Goal: Information Seeking & Learning: Learn about a topic

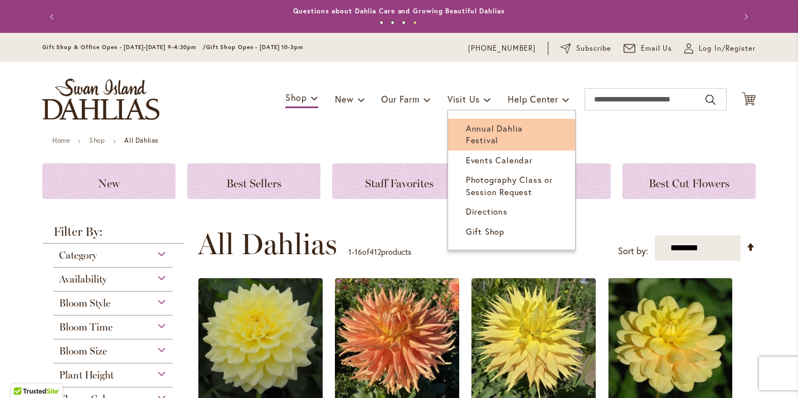
click at [480, 126] on span "Annual Dahlia Festival" at bounding box center [494, 134] width 57 height 23
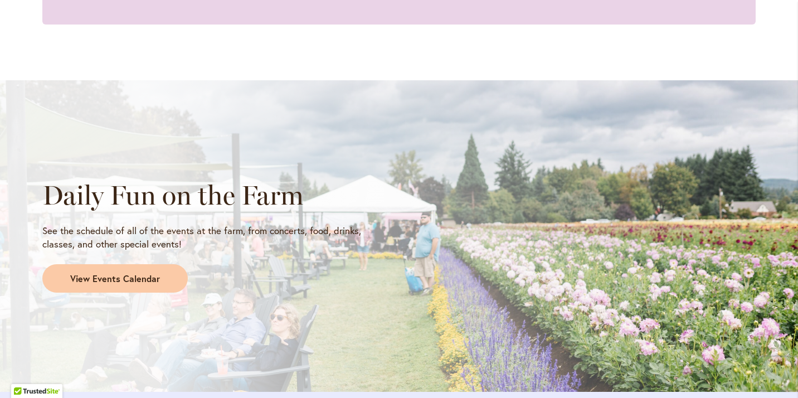
scroll to position [897, 0]
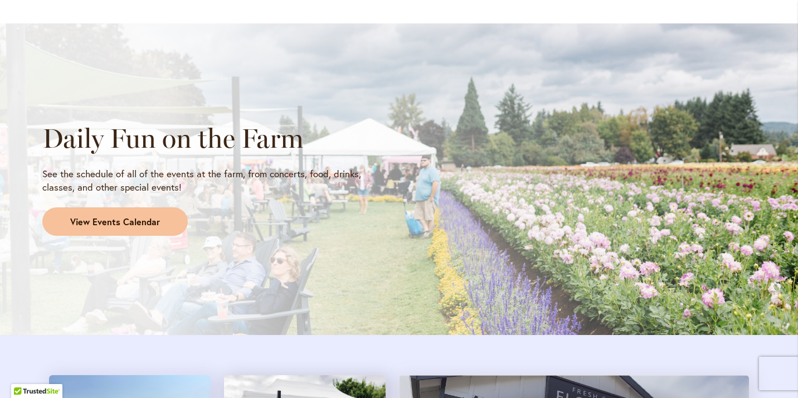
click at [134, 224] on span "View Events Calendar" at bounding box center [115, 222] width 90 height 13
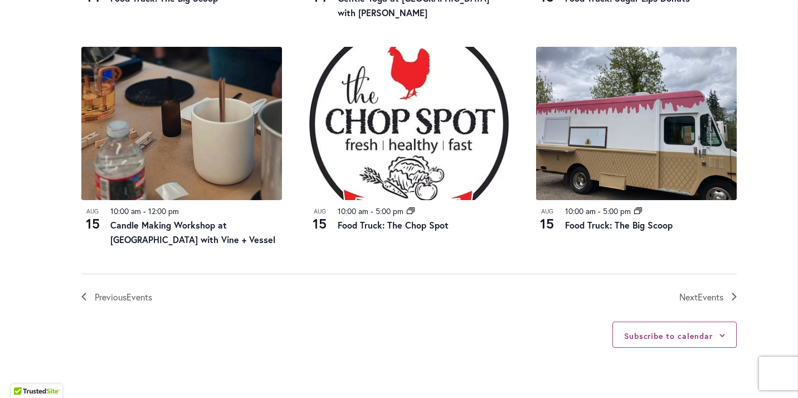
scroll to position [1248, 0]
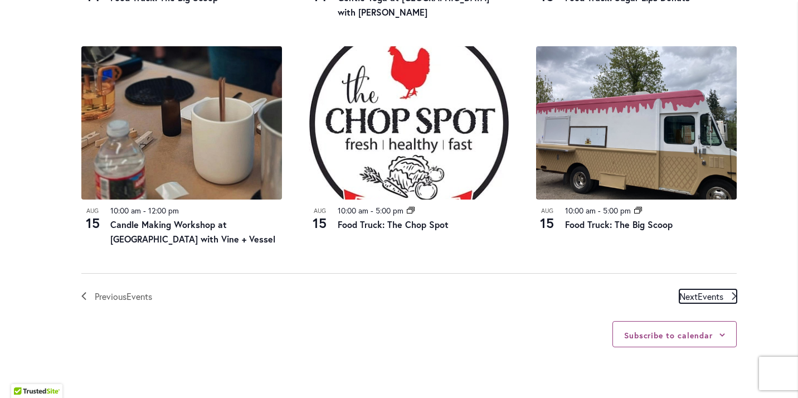
click at [707, 294] on span "Events" at bounding box center [710, 296] width 26 height 12
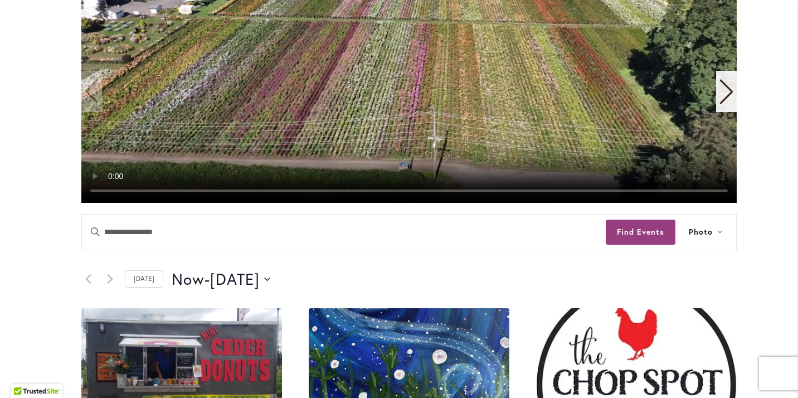
scroll to position [358, 0]
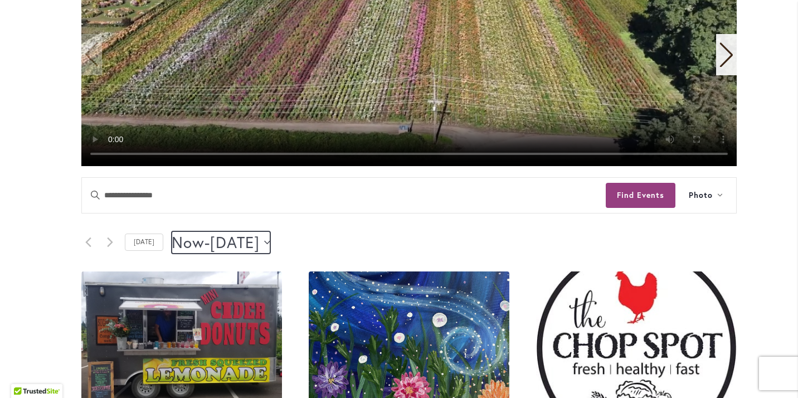
click at [270, 241] on icon "Click to toggle datepicker" at bounding box center [267, 242] width 6 height 4
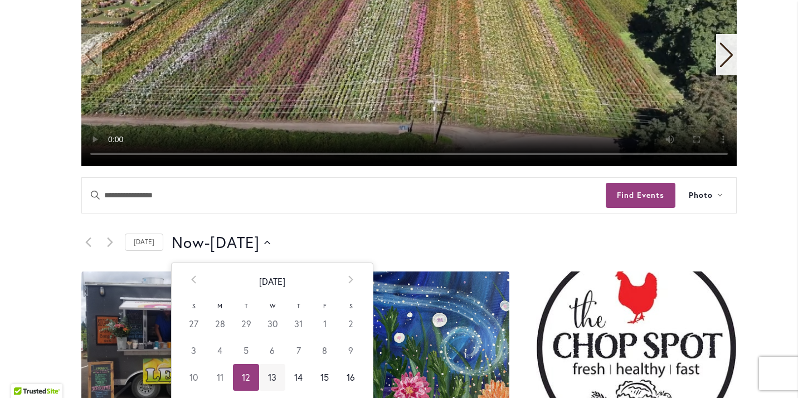
scroll to position [415, 0]
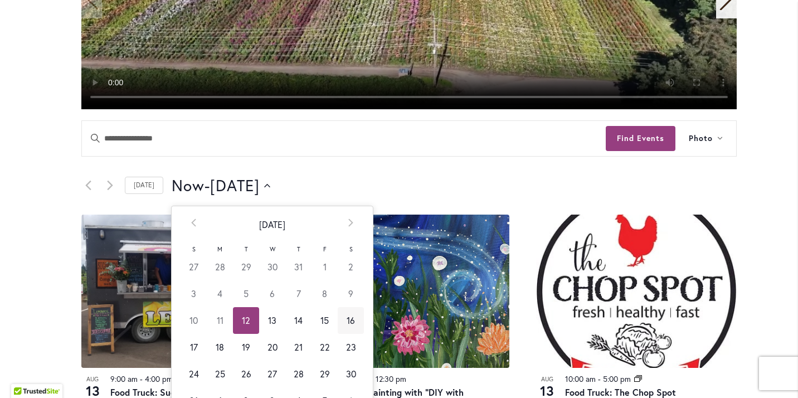
click at [349, 322] on td "16" at bounding box center [351, 320] width 26 height 27
click at [384, 177] on div "Now Now - 8/15/2025 August 15 Select date. ********* Prev August 2025 Next S M …" at bounding box center [454, 185] width 565 height 22
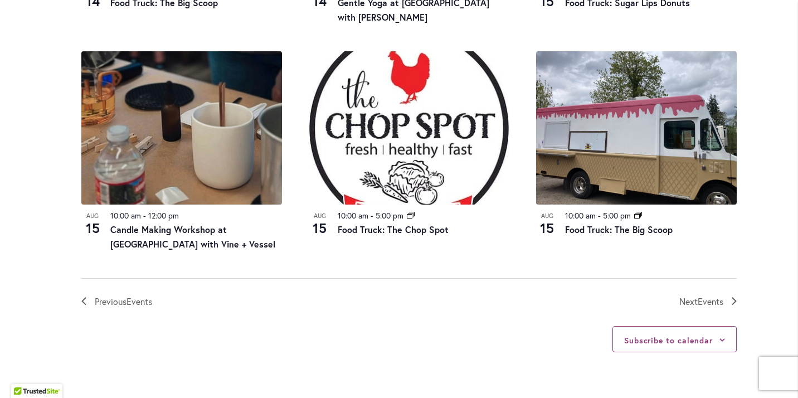
scroll to position [1310, 0]
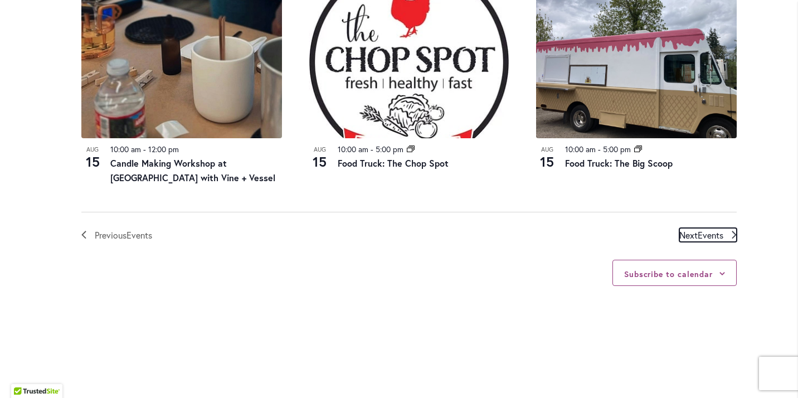
click at [697, 231] on span "Next Events" at bounding box center [701, 235] width 44 height 14
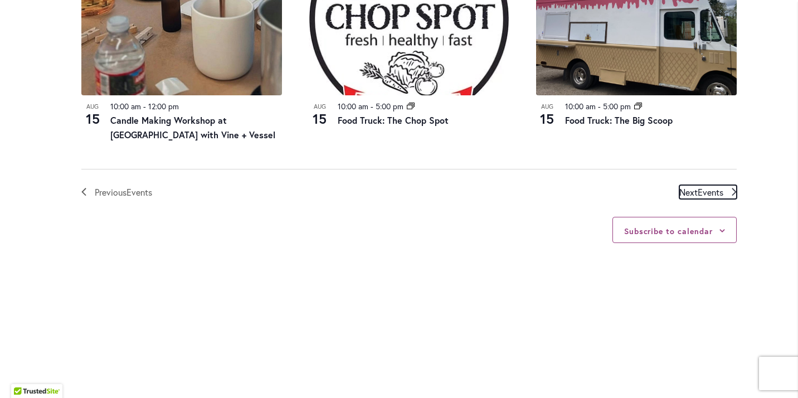
scroll to position [1389, 0]
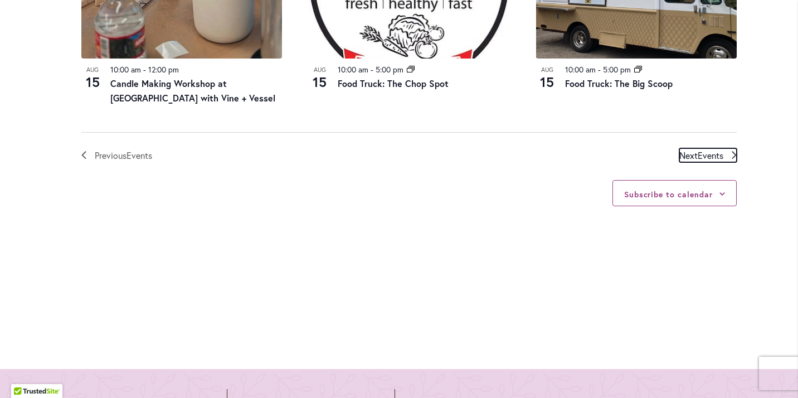
click at [705, 157] on span "Events" at bounding box center [710, 155] width 26 height 12
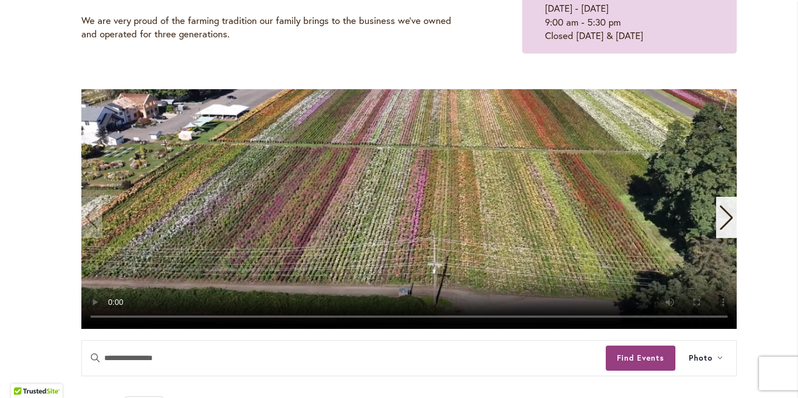
scroll to position [298, 0]
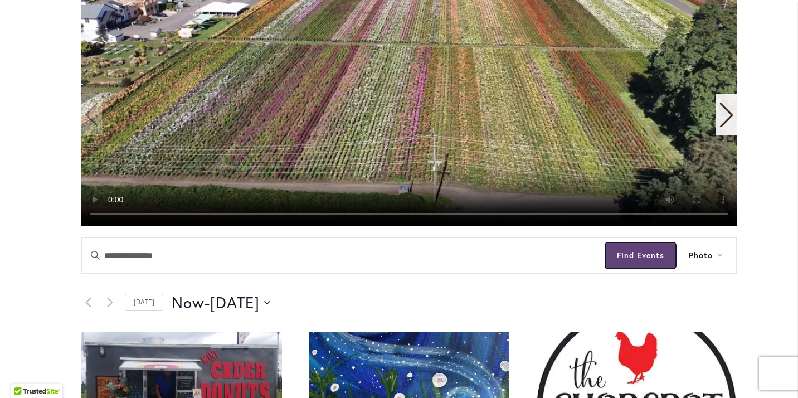
click at [651, 257] on button "Find Events" at bounding box center [640, 255] width 70 height 25
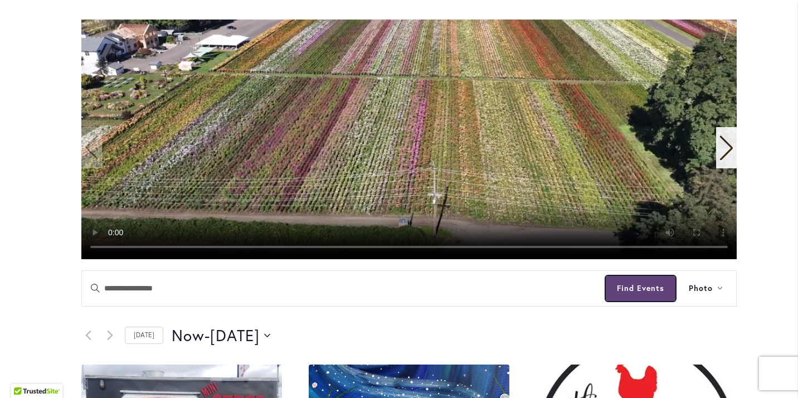
scroll to position [316, 0]
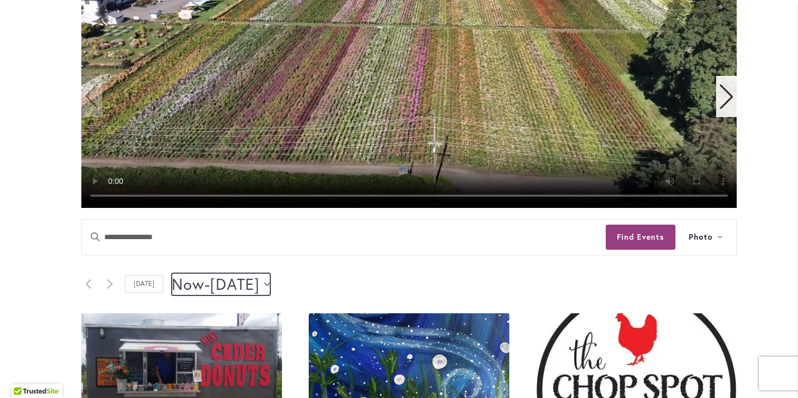
click at [270, 285] on icon "Click to toggle datepicker" at bounding box center [267, 283] width 6 height 3
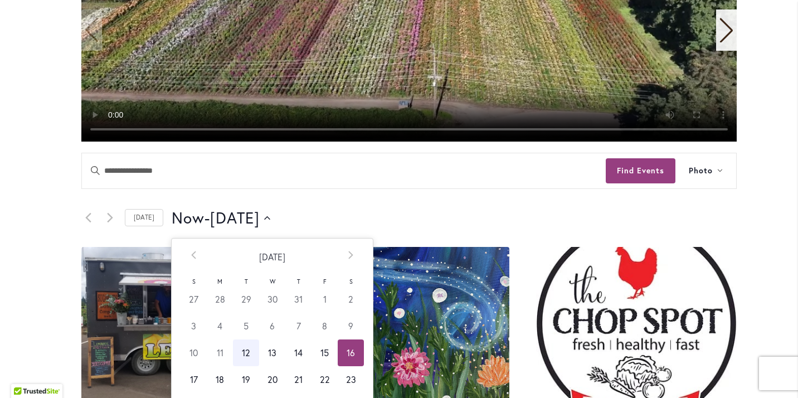
scroll to position [464, 0]
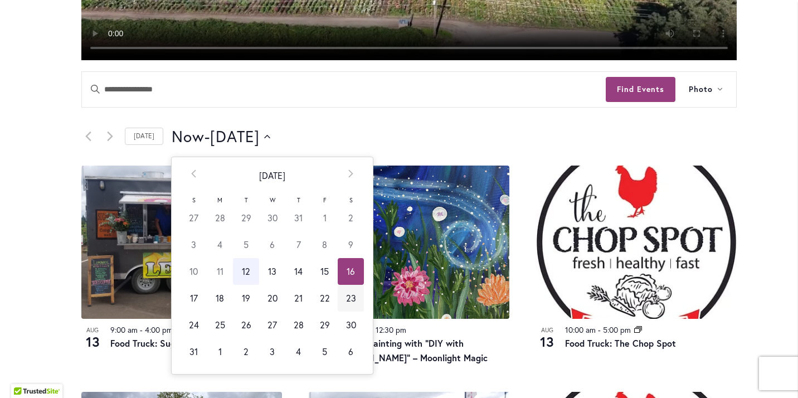
click at [348, 300] on td "23" at bounding box center [351, 298] width 26 height 27
click at [193, 324] on td "24" at bounding box center [193, 324] width 26 height 27
type input "*********"
click at [430, 117] on header "Events Search and Views Navigation Search Enter Keyword. Search for Events by K…" at bounding box center [408, 118] width 655 height 94
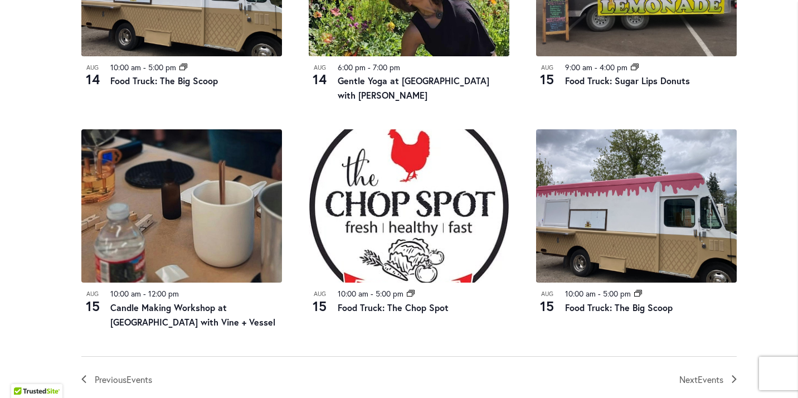
scroll to position [1230, 0]
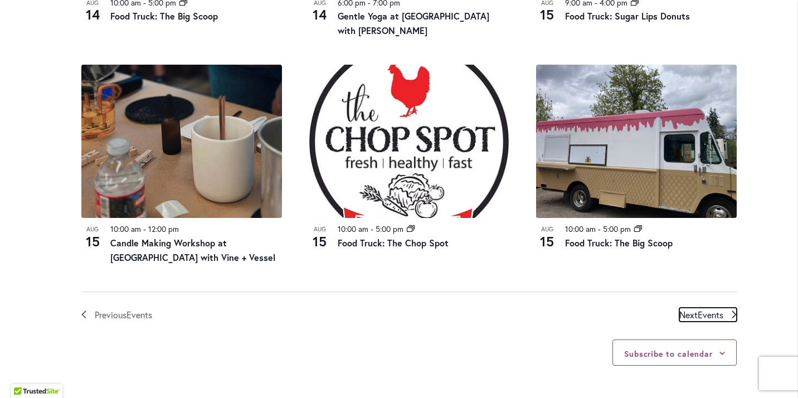
click at [703, 314] on span "Events" at bounding box center [710, 315] width 26 height 12
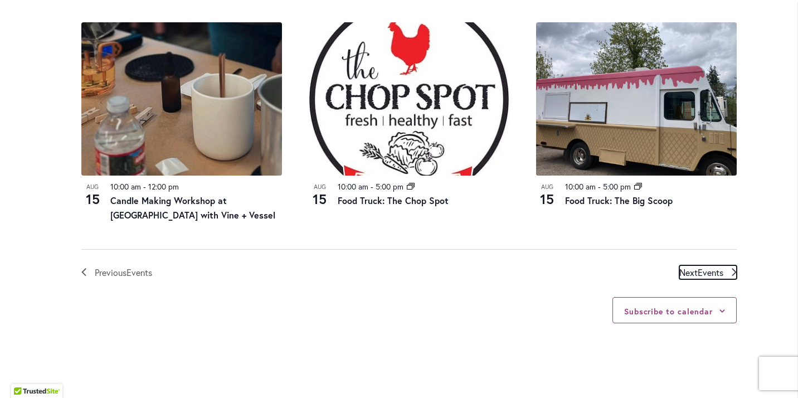
scroll to position [1273, 0]
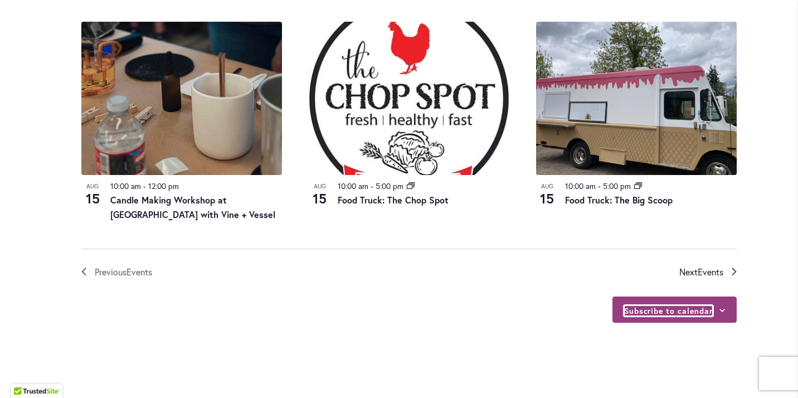
click at [703, 314] on button "Subscribe to calendar" at bounding box center [668, 310] width 89 height 11
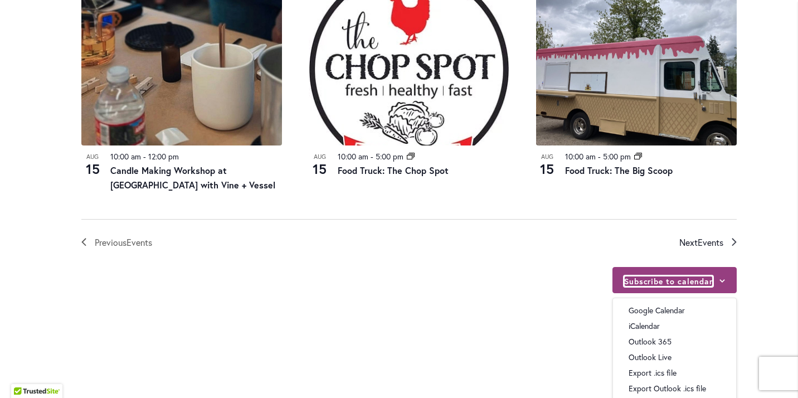
scroll to position [1305, 0]
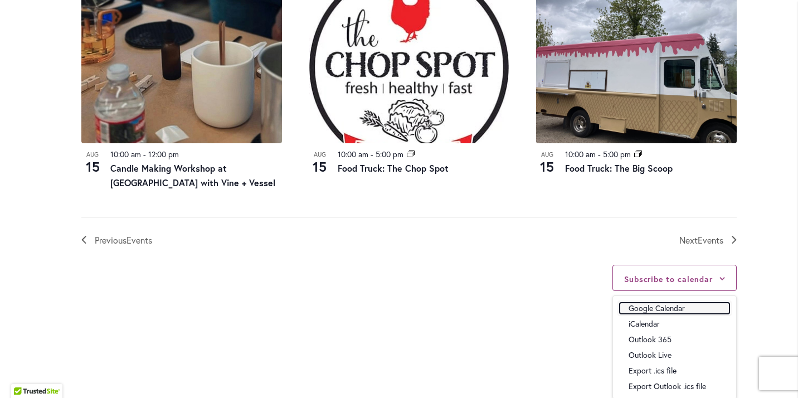
click at [658, 307] on link "Google Calendar" at bounding box center [674, 307] width 110 height 11
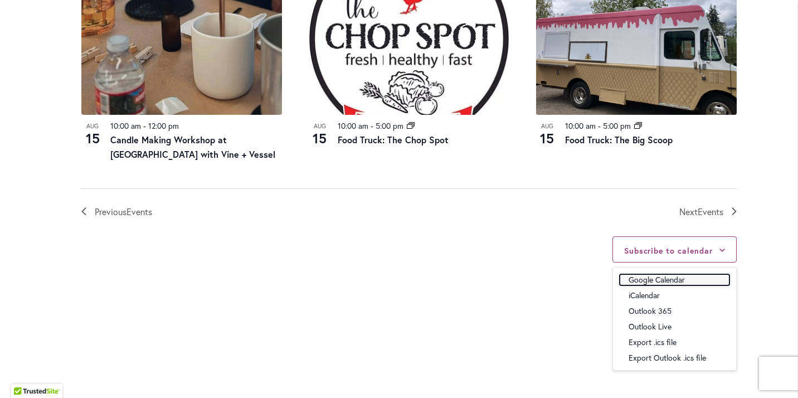
scroll to position [1337, 0]
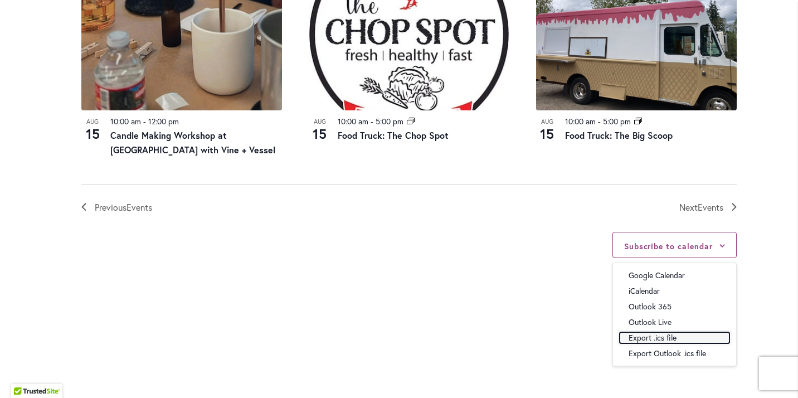
click at [662, 340] on link "Export .ics file" at bounding box center [674, 337] width 110 height 11
click at [677, 355] on link "Export Outlook .ics file" at bounding box center [674, 353] width 110 height 11
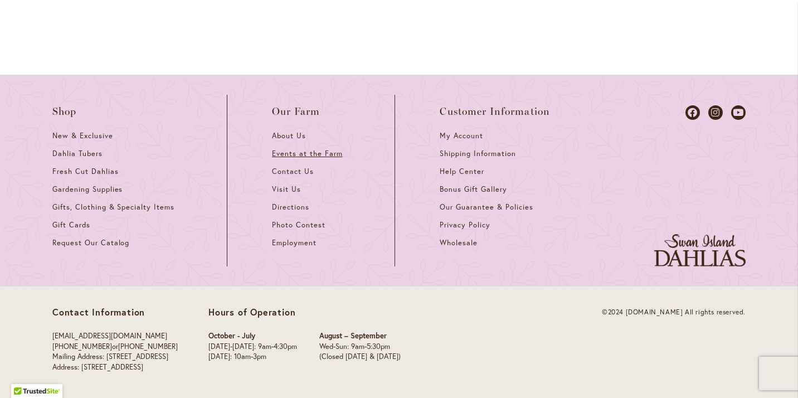
scroll to position [1683, 0]
click at [293, 157] on span "Events at the Farm" at bounding box center [307, 153] width 70 height 9
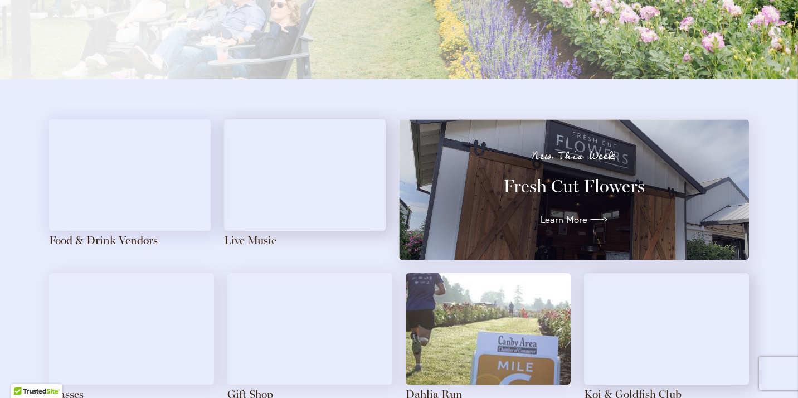
scroll to position [1232, 0]
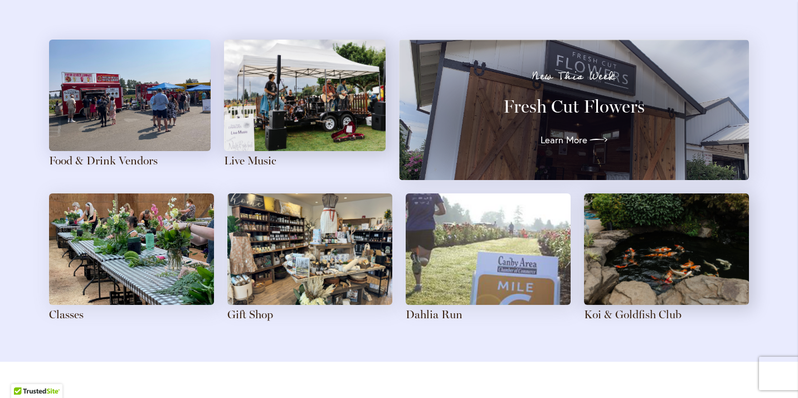
click at [309, 125] on img at bounding box center [305, 95] width 162 height 111
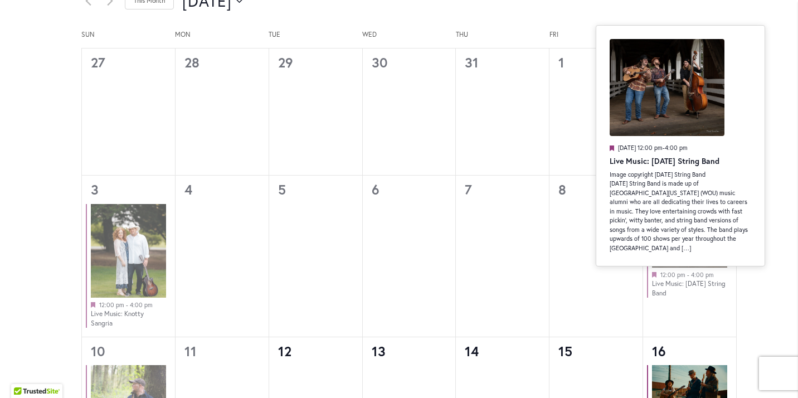
scroll to position [863, 0]
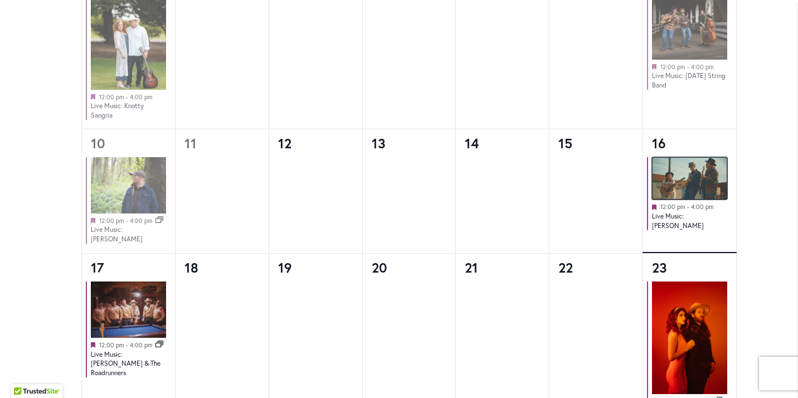
click at [691, 178] on img at bounding box center [689, 178] width 75 height 42
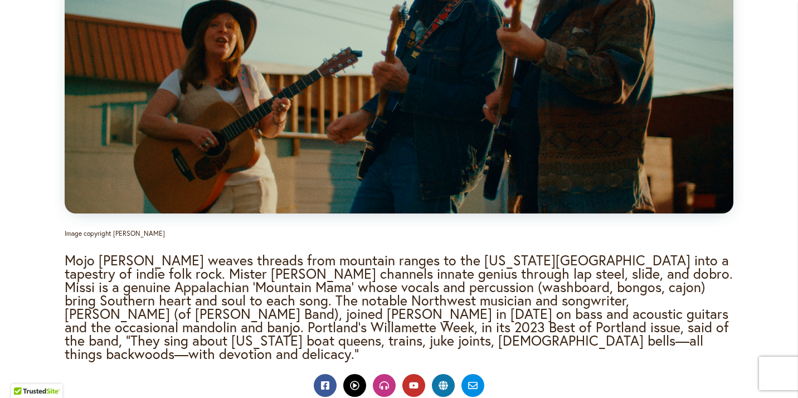
scroll to position [1059, 0]
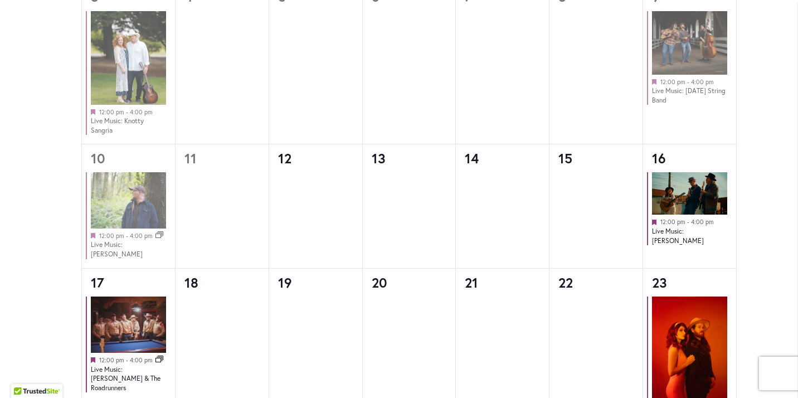
scroll to position [918, 0]
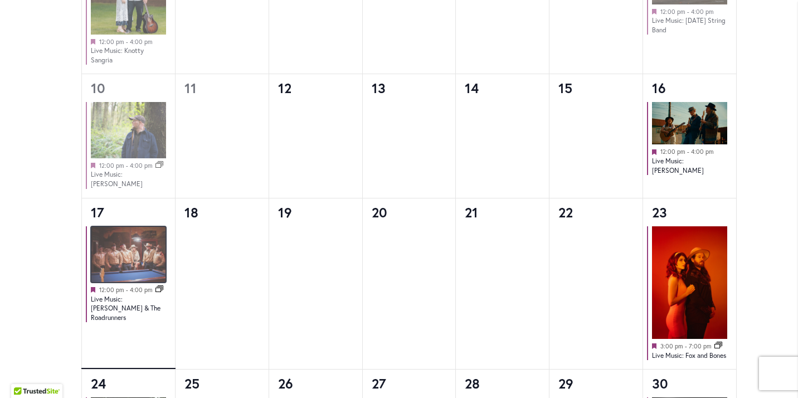
click at [133, 253] on img at bounding box center [128, 254] width 75 height 56
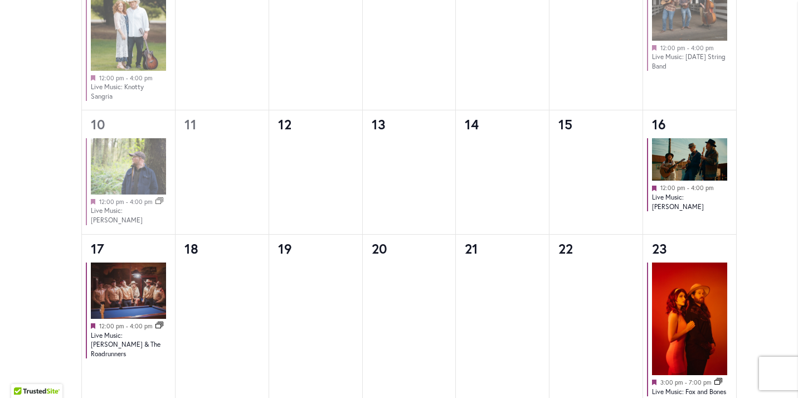
scroll to position [801, 0]
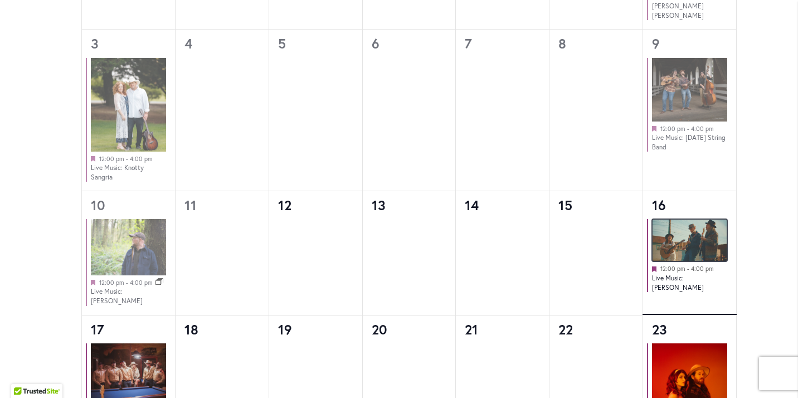
click at [691, 239] on img at bounding box center [689, 240] width 75 height 42
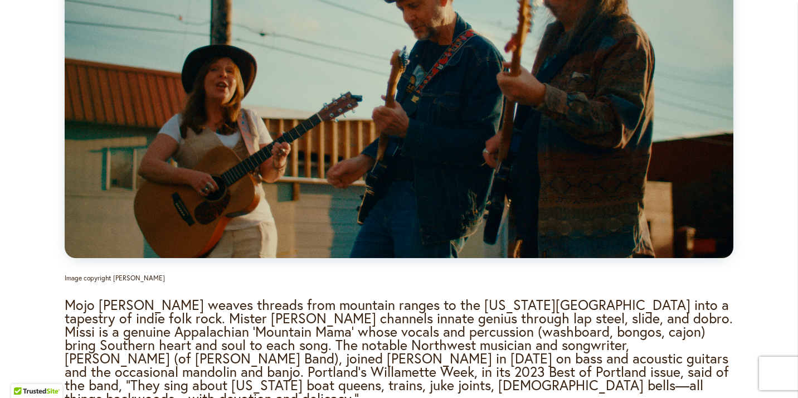
scroll to position [1015, 0]
